Goal: Task Accomplishment & Management: Manage account settings

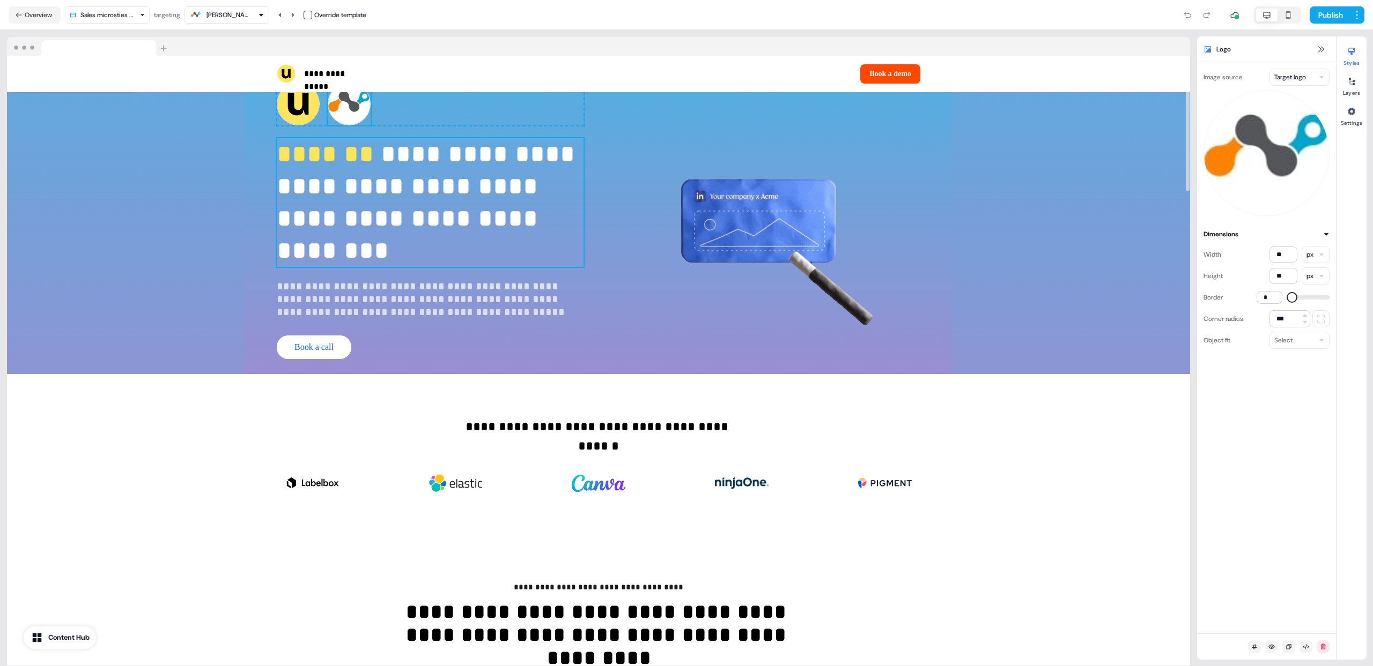
scroll to position [27, 0]
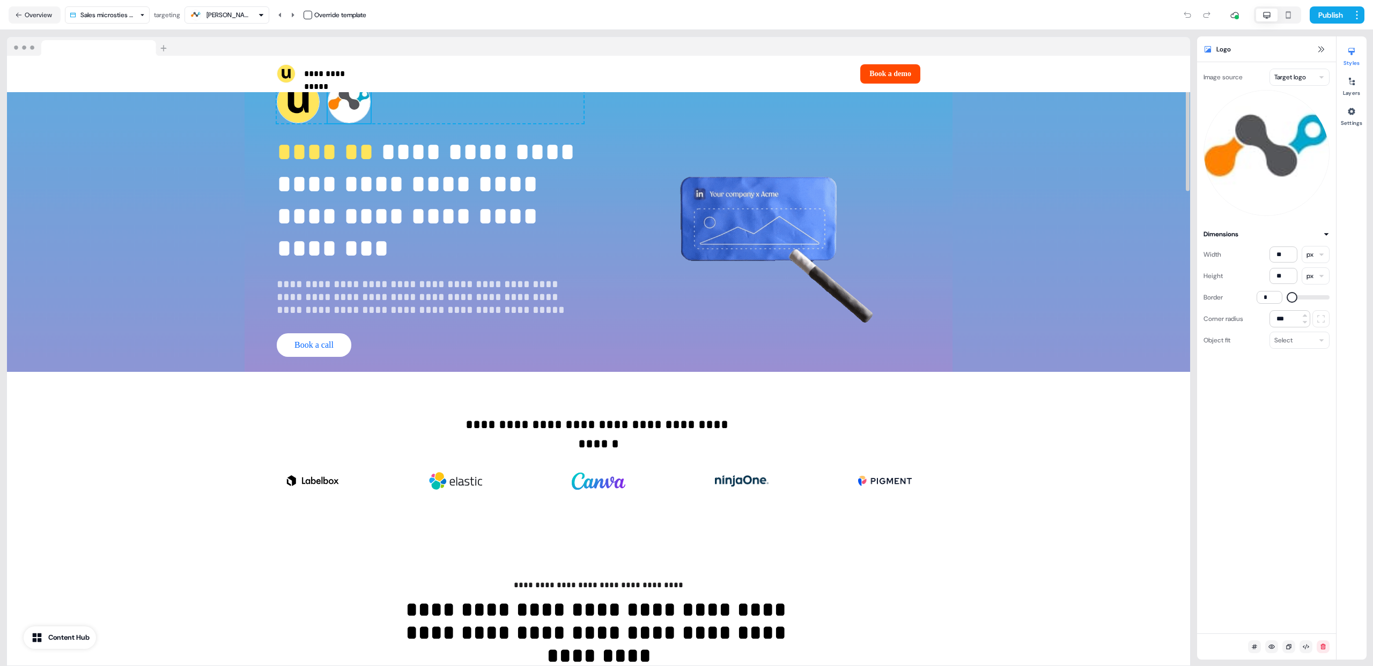
click at [355, 115] on img at bounding box center [349, 101] width 43 height 43
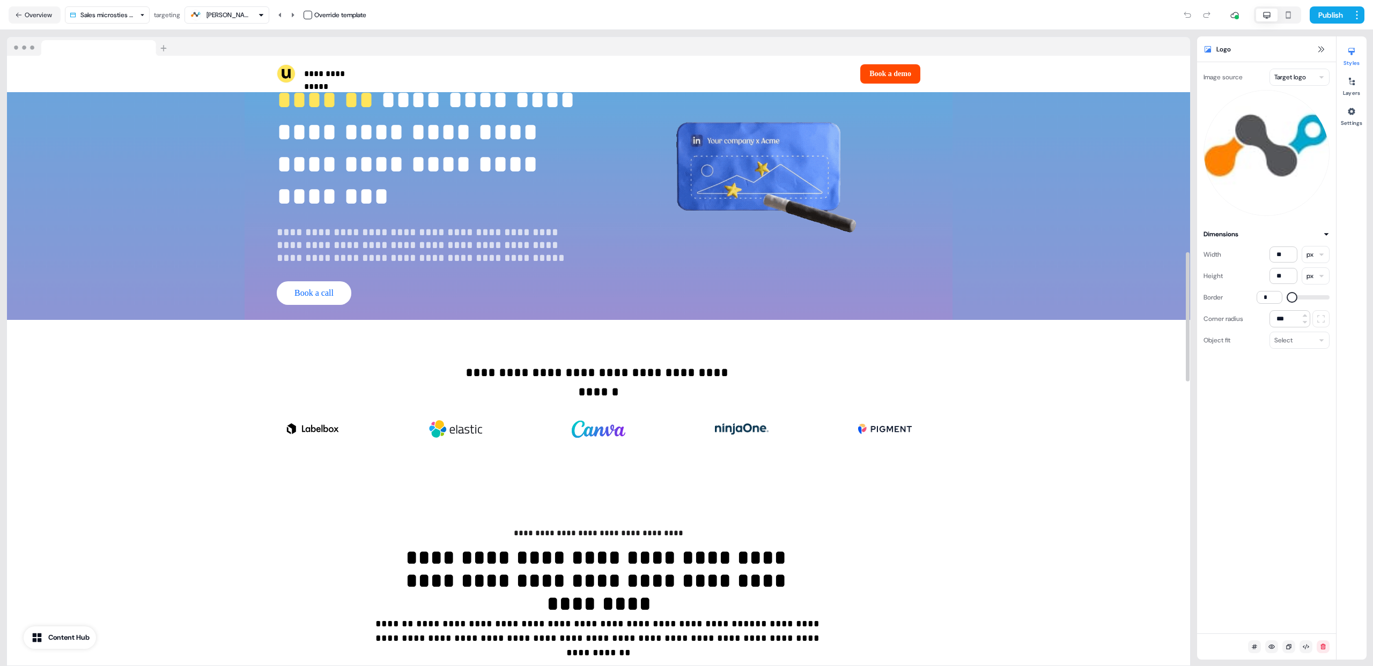
scroll to position [0, 0]
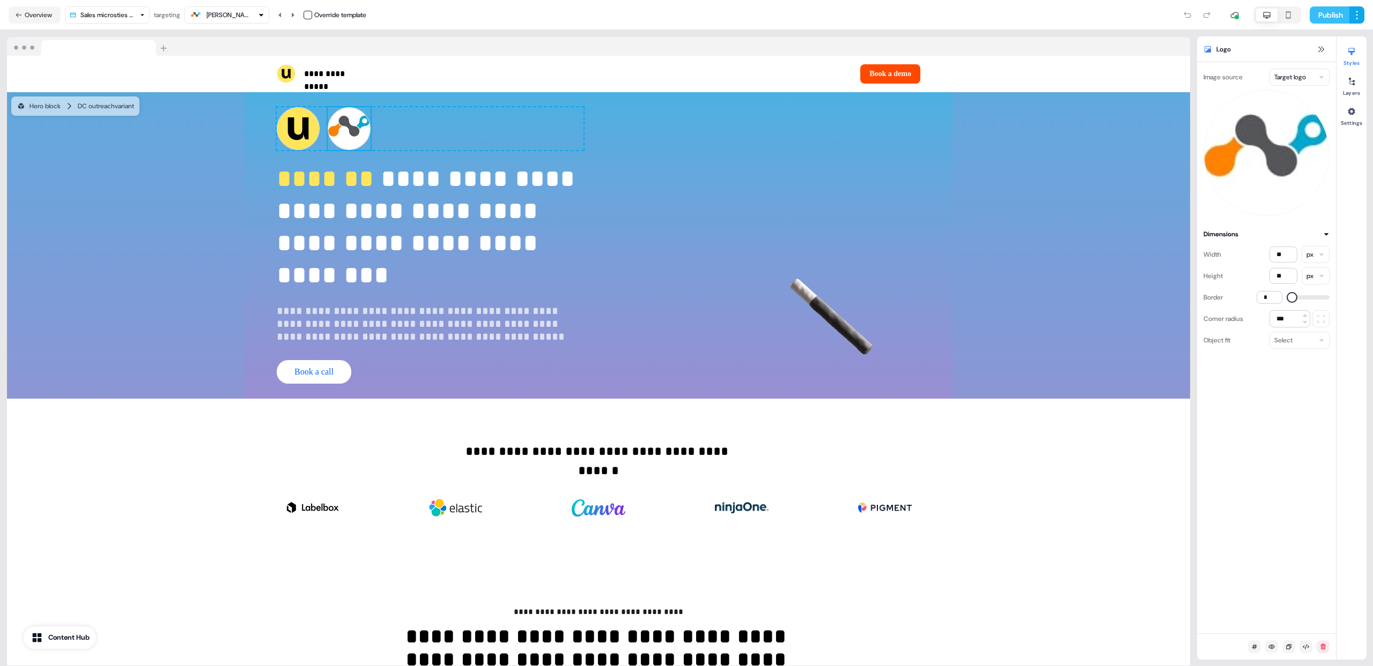
click at [1331, 6] on button "Publish" at bounding box center [1329, 14] width 40 height 17
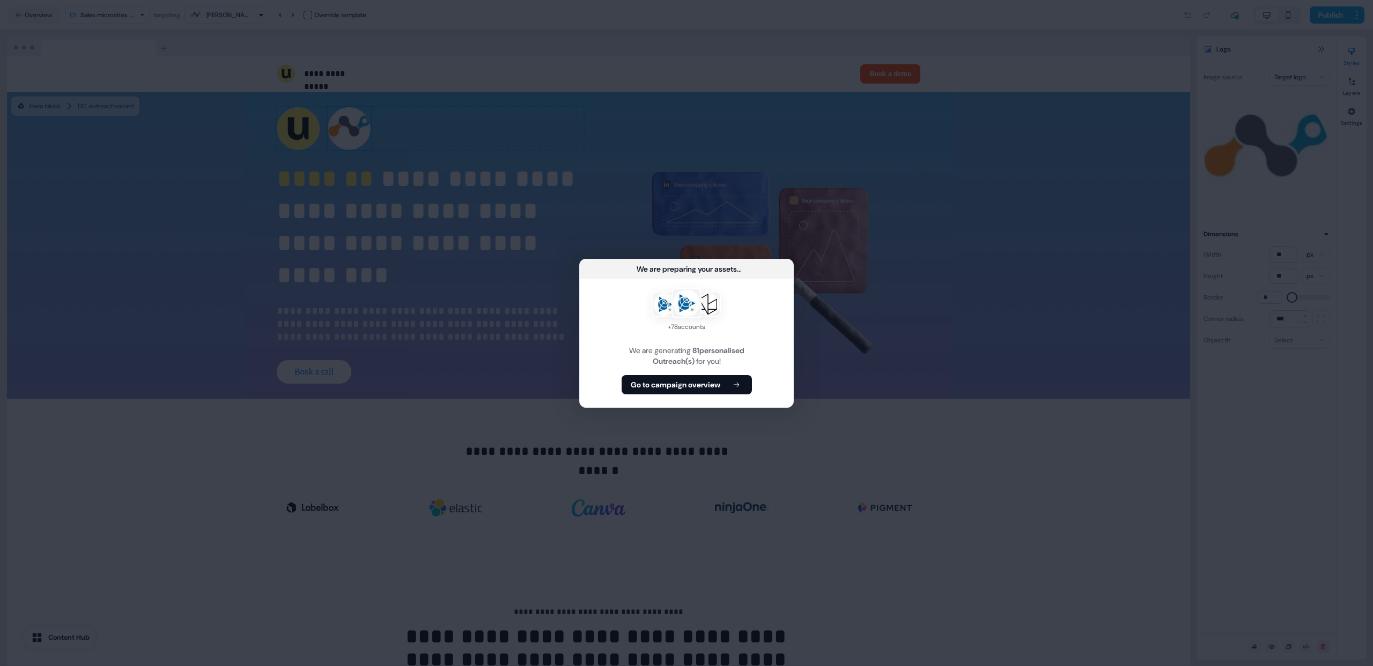
click at [666, 434] on div "We are preparing your assets ... + 78 accounts We are generating 81 personalise…" at bounding box center [686, 333] width 1373 height 666
click at [665, 377] on button "Go to campaign overview" at bounding box center [686, 384] width 130 height 19
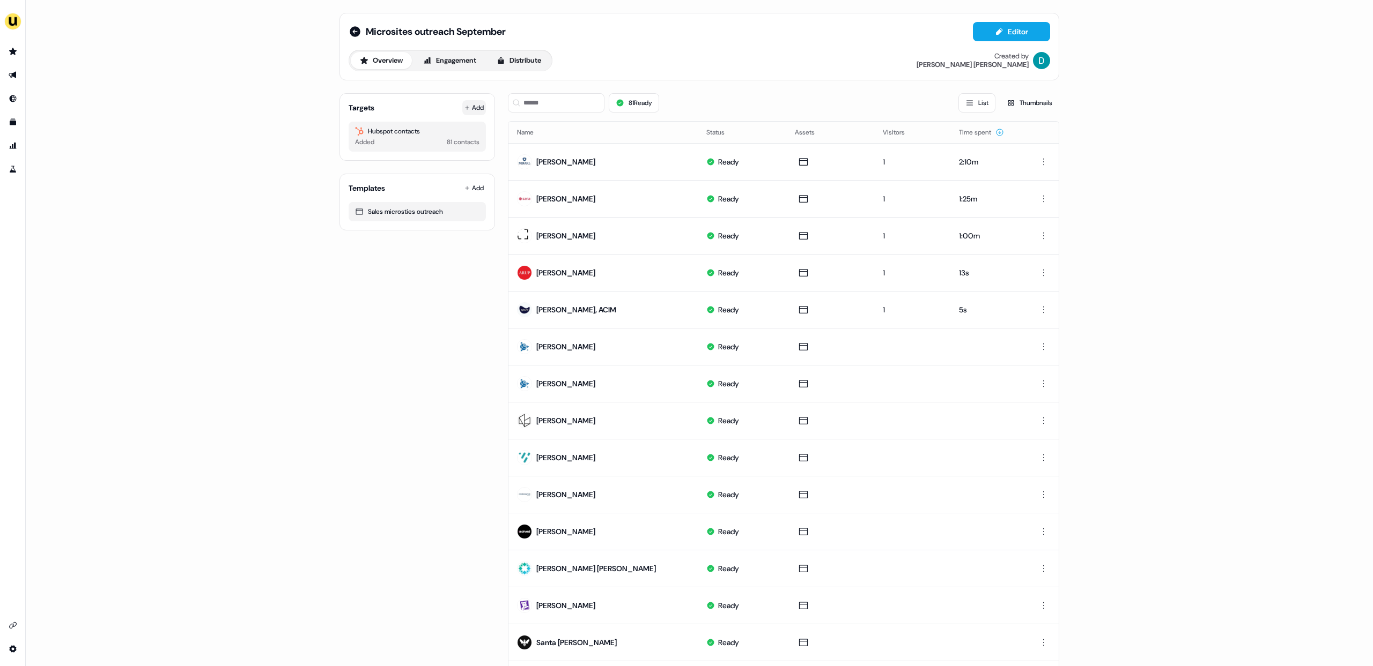
click at [472, 105] on button "Add" at bounding box center [474, 107] width 24 height 15
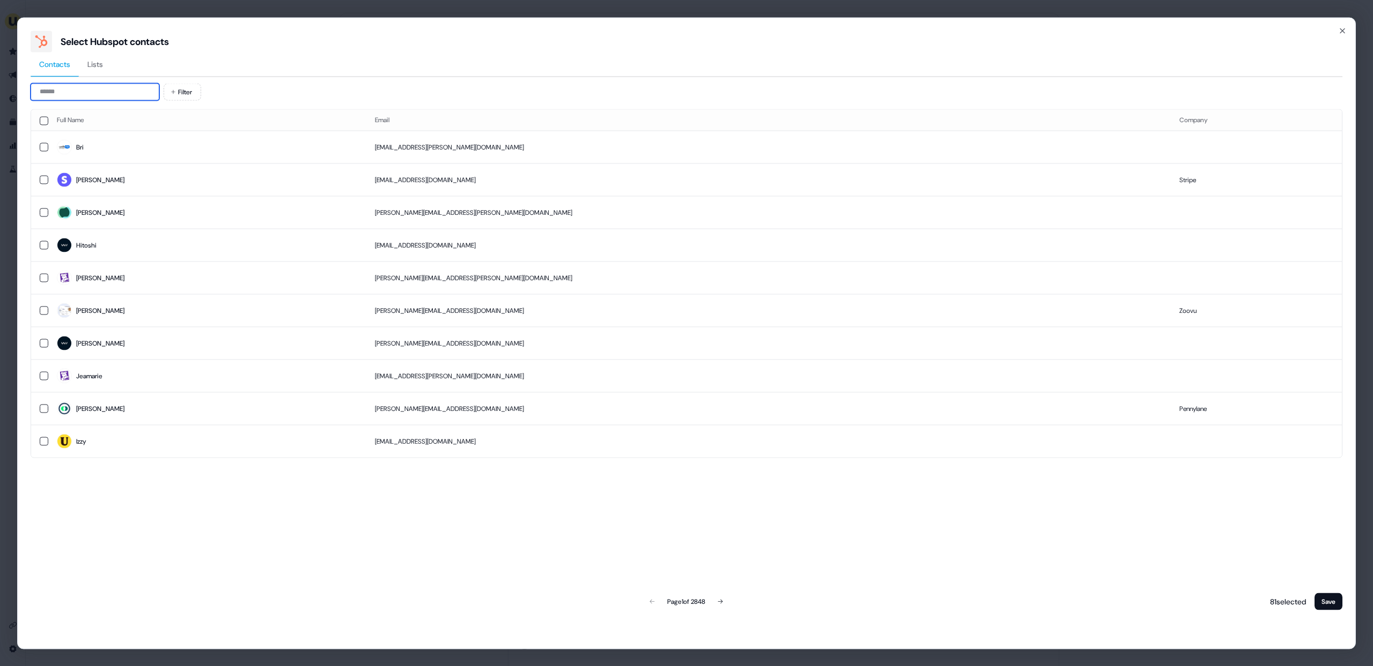
click at [75, 91] on input at bounding box center [95, 91] width 129 height 17
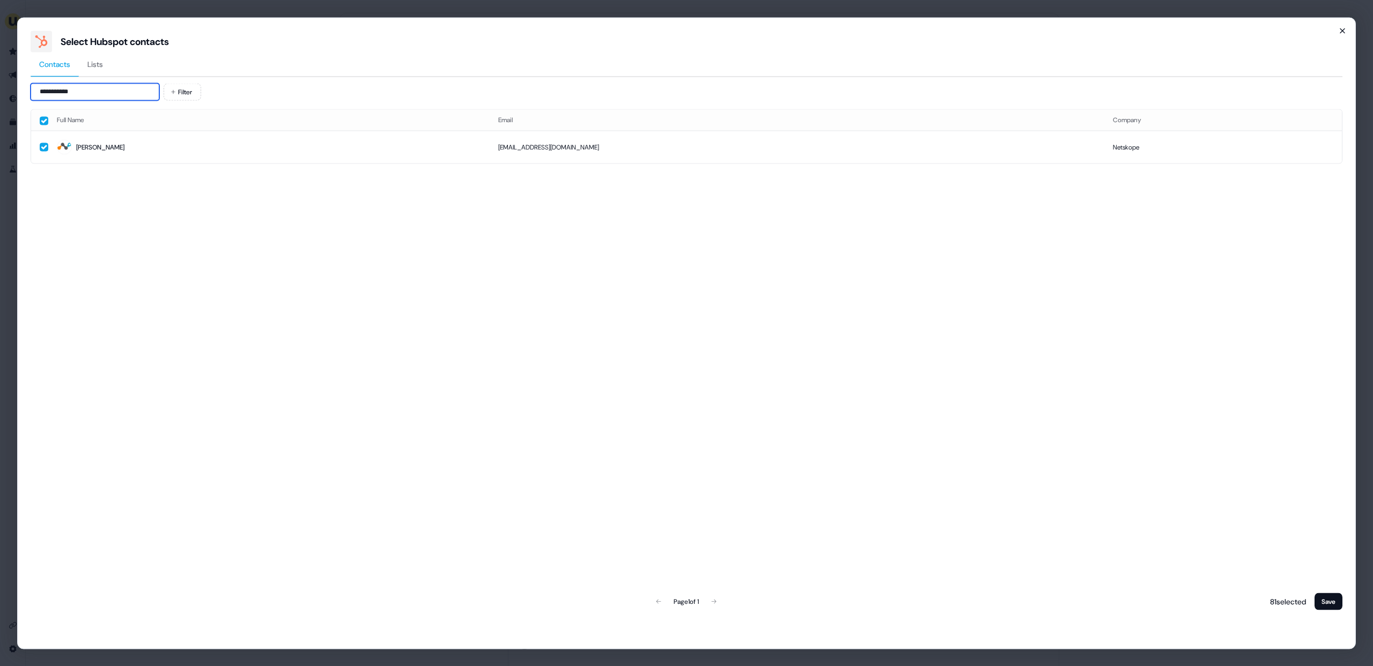
type input "**********"
click at [1340, 28] on icon "button" at bounding box center [1342, 30] width 9 height 9
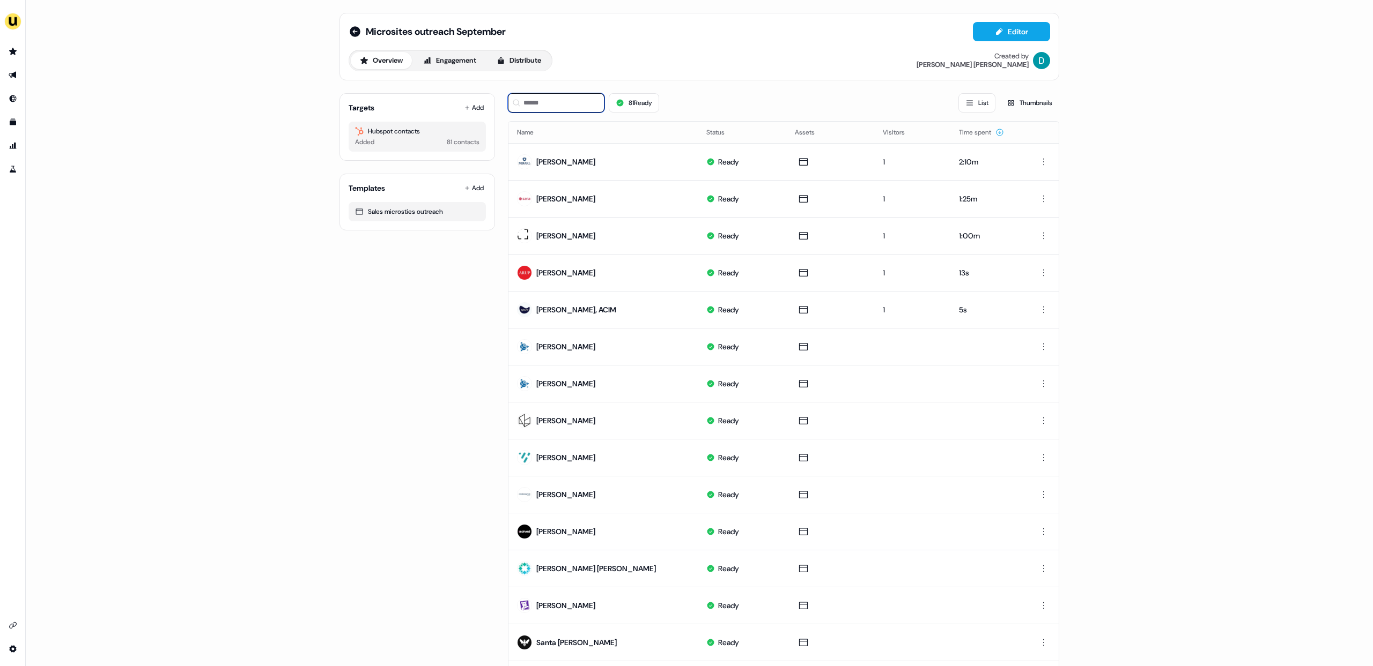
click at [531, 108] on input at bounding box center [556, 102] width 97 height 19
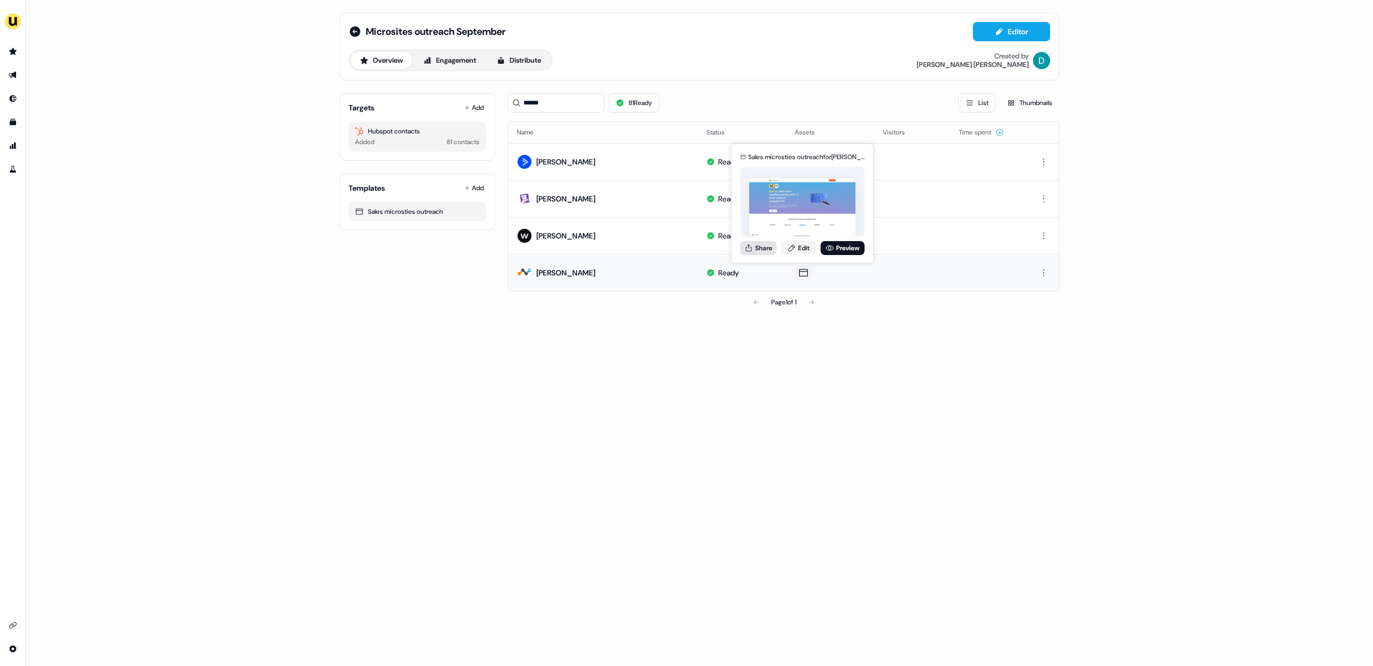
click at [765, 245] on button "Share" at bounding box center [758, 248] width 36 height 14
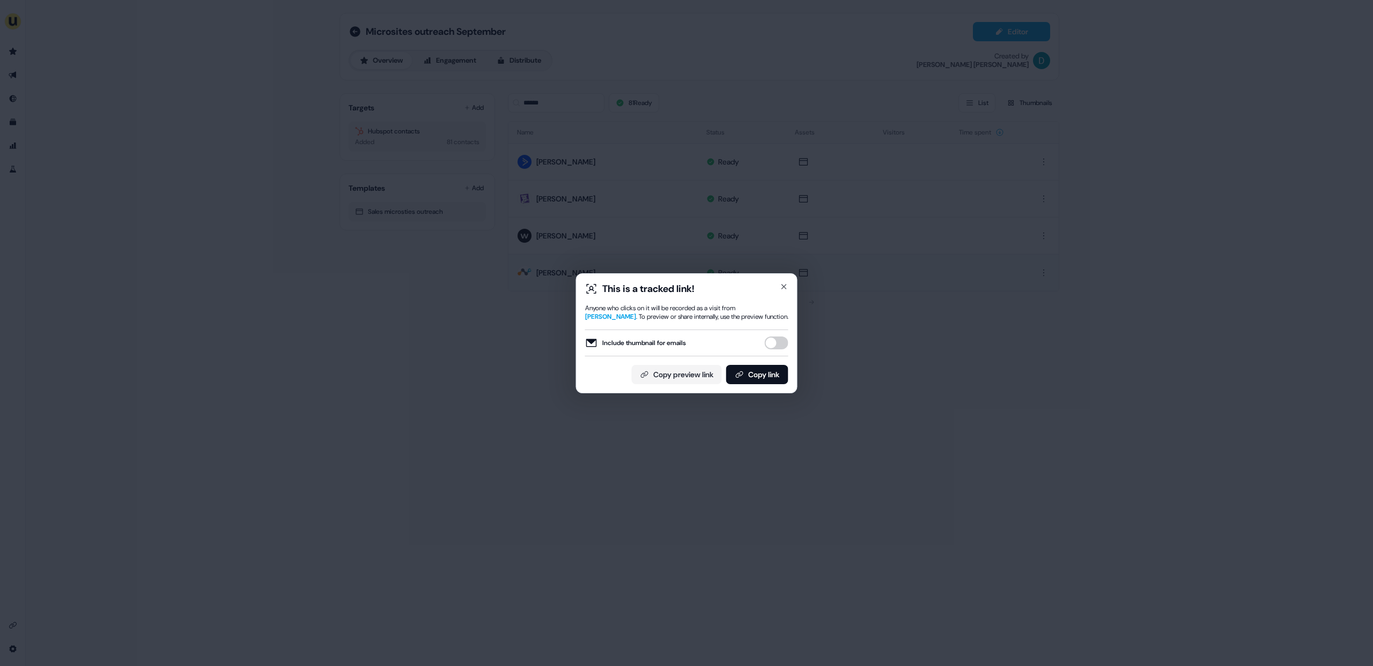
click at [774, 339] on button "Include thumbnail for emails" at bounding box center [777, 343] width 24 height 13
click at [766, 374] on button "Copy link" at bounding box center [757, 374] width 62 height 19
click at [782, 283] on icon "button" at bounding box center [784, 287] width 9 height 9
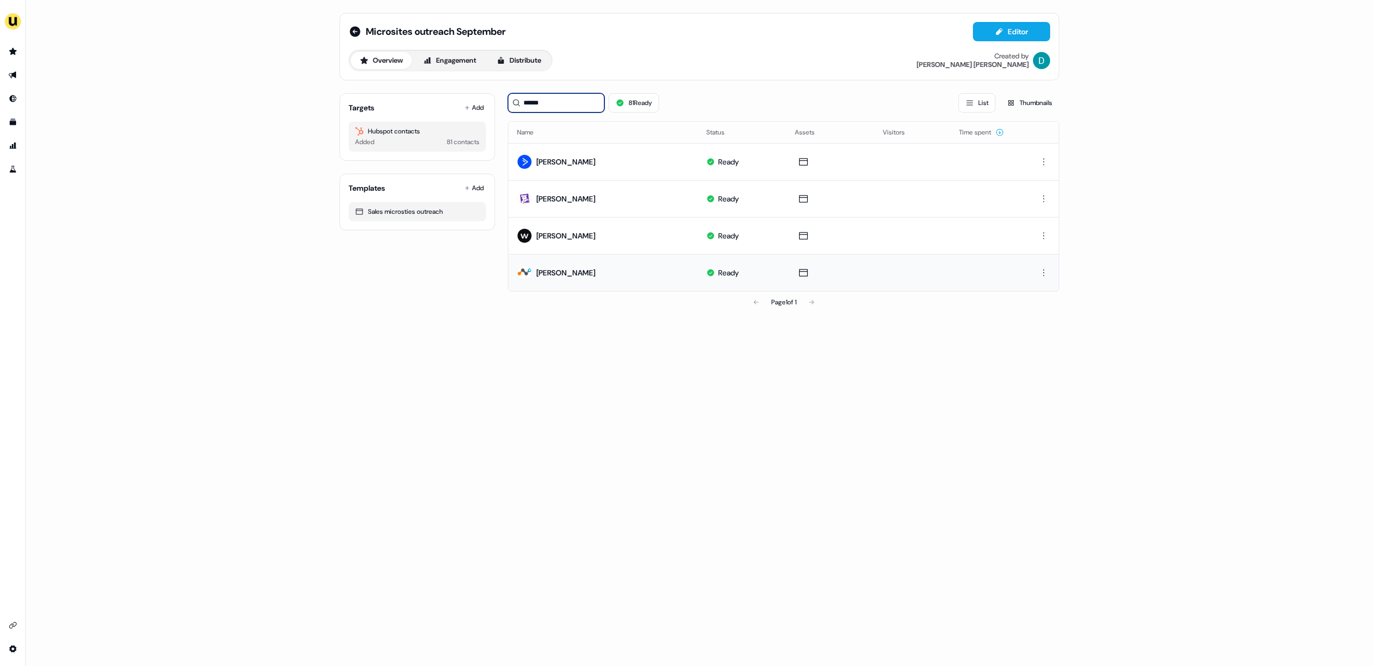
drag, startPoint x: 553, startPoint y: 94, endPoint x: 555, endPoint y: 107, distance: 13.0
click at [555, 107] on input "******" at bounding box center [556, 102] width 97 height 19
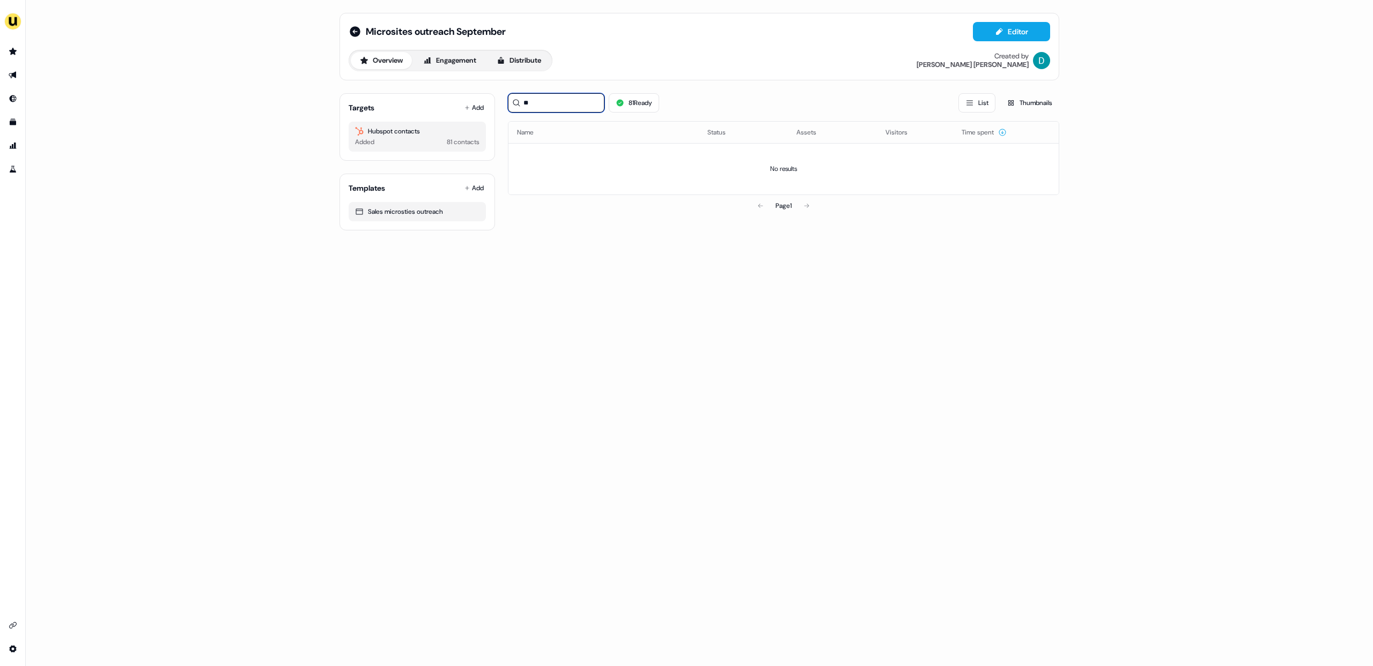
type input "*"
type input "***"
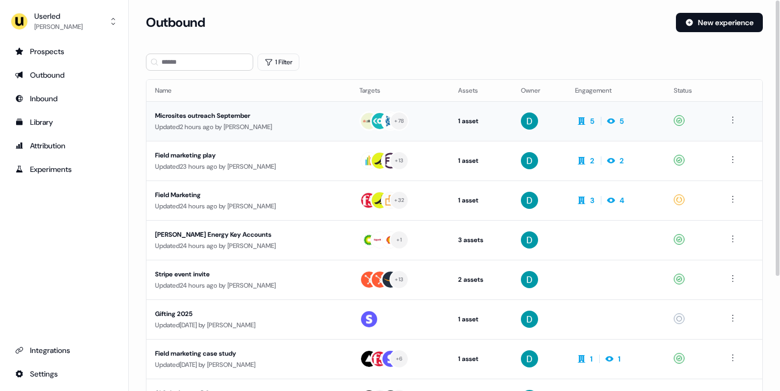
click at [301, 121] on div "Microsites outreach September" at bounding box center [248, 115] width 187 height 11
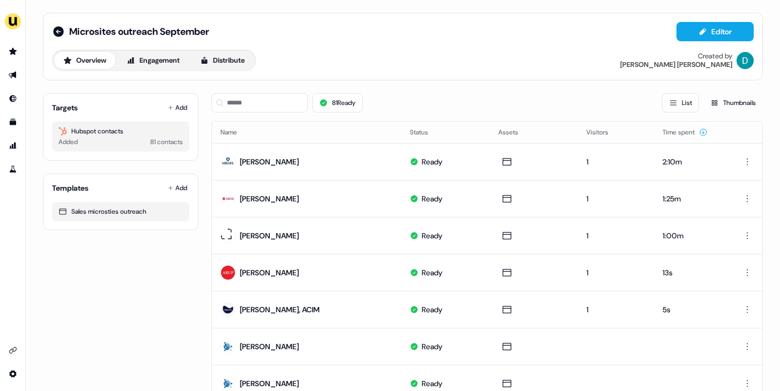
click at [178, 99] on div "Targets Add Hubspot contacts Added 81 contacts" at bounding box center [120, 127] width 155 height 68
click at [177, 101] on button "Add" at bounding box center [178, 107] width 24 height 15
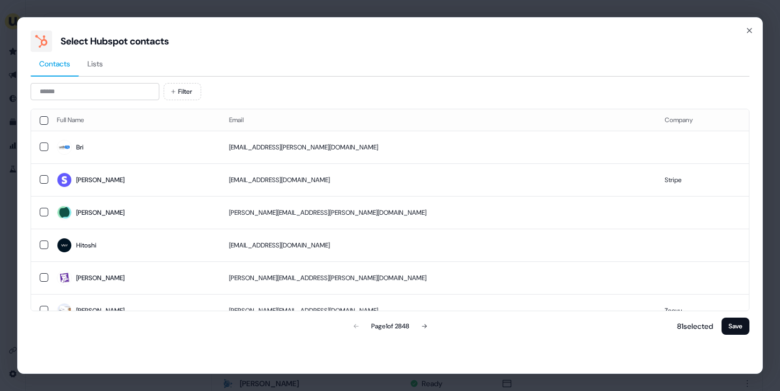
click at [124, 83] on div "Contacts Lists Filter Full Name Email Company Bri [EMAIL_ADDRESS][PERSON_NAME][…" at bounding box center [390, 194] width 718 height 285
click at [128, 87] on input at bounding box center [95, 91] width 129 height 17
paste input "**********"
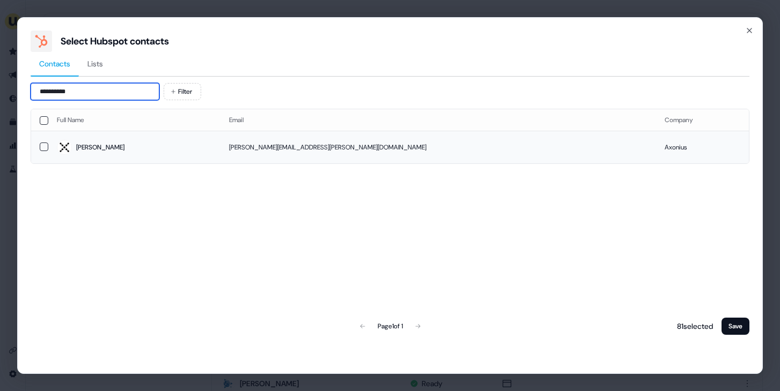
type input "**********"
click at [212, 144] on span "[PERSON_NAME]" at bounding box center [134, 147] width 155 height 15
click at [729, 328] on button "Save" at bounding box center [735, 326] width 28 height 17
click at [729, 327] on button "Save" at bounding box center [735, 326] width 28 height 17
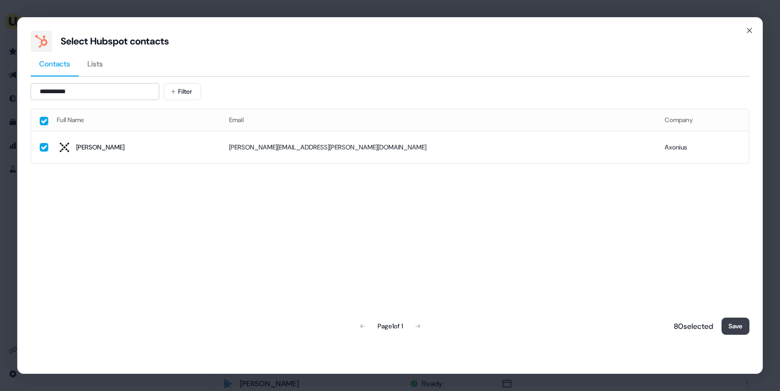
click at [729, 327] on button "Save" at bounding box center [735, 326] width 28 height 17
